Goal: Find specific page/section: Find specific page/section

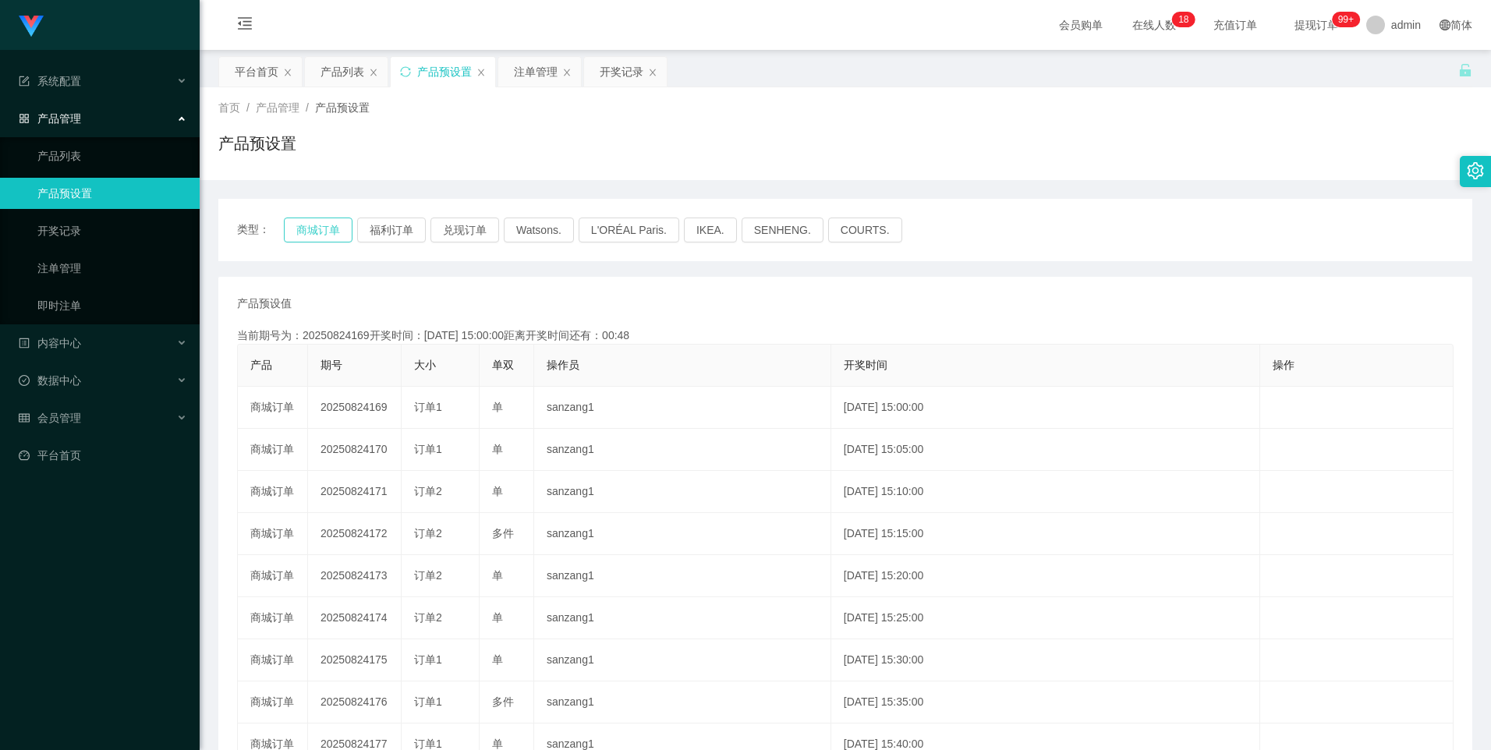
click at [299, 227] on button "商城订单" at bounding box center [318, 230] width 69 height 25
click at [298, 229] on button "商城订单" at bounding box center [318, 230] width 69 height 25
click at [323, 225] on button "商城订单" at bounding box center [318, 230] width 69 height 25
click at [304, 229] on button "商城订单" at bounding box center [318, 230] width 69 height 25
